Goal: Navigation & Orientation: Go to known website

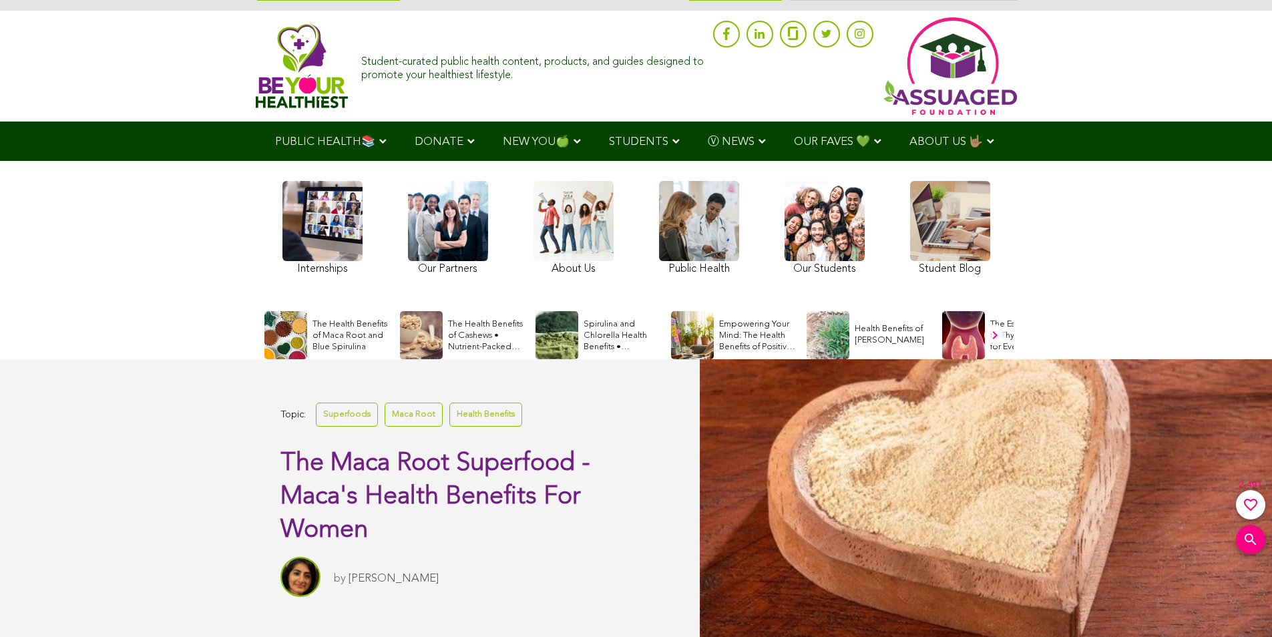
scroll to position [200, 0]
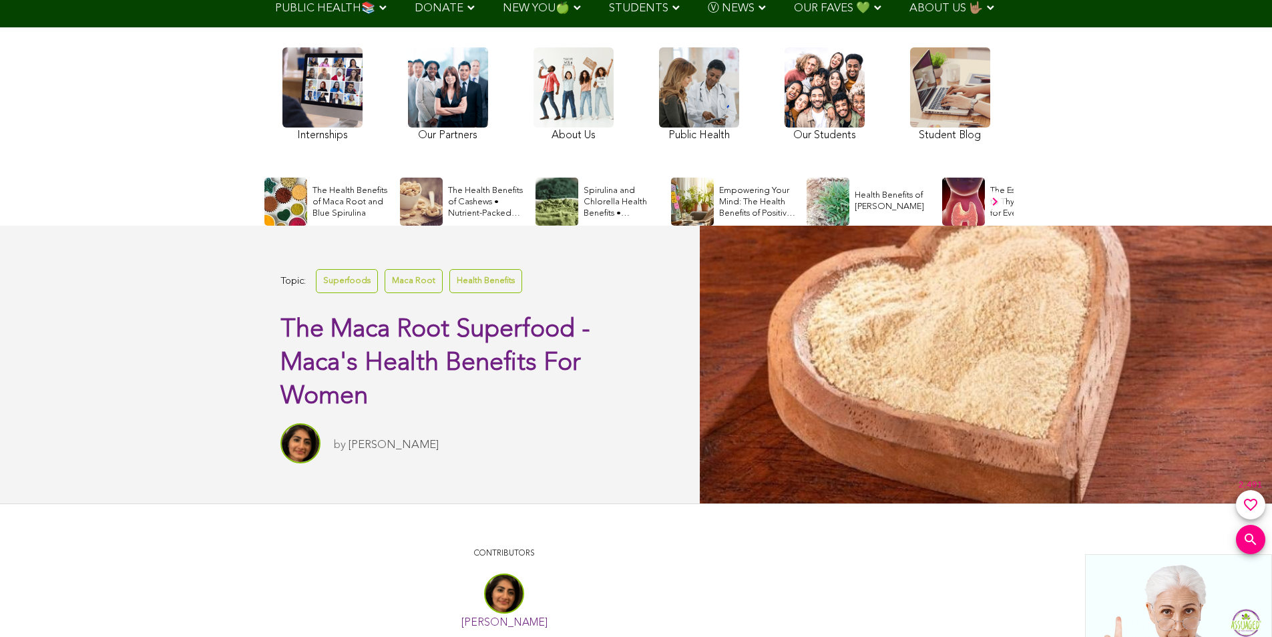
click at [634, 126] on div "Internships Our Partners About Us Public Health Our Students Student Blog" at bounding box center [636, 96] width 721 height 124
click at [597, 182] on div "Spirulina and Chlorella Health Benefits • Superfoods" at bounding box center [601, 202] width 130 height 48
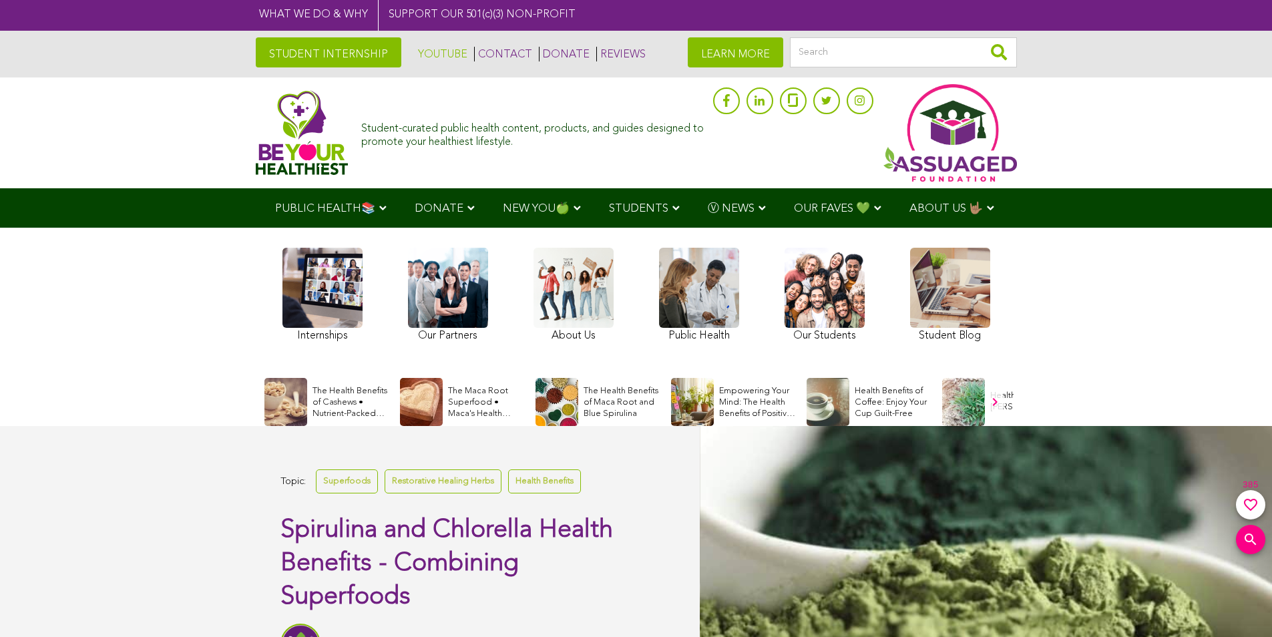
click at [417, 54] on link "YOUTUBE" at bounding box center [441, 54] width 53 height 15
